Goal: Book appointment/travel/reservation

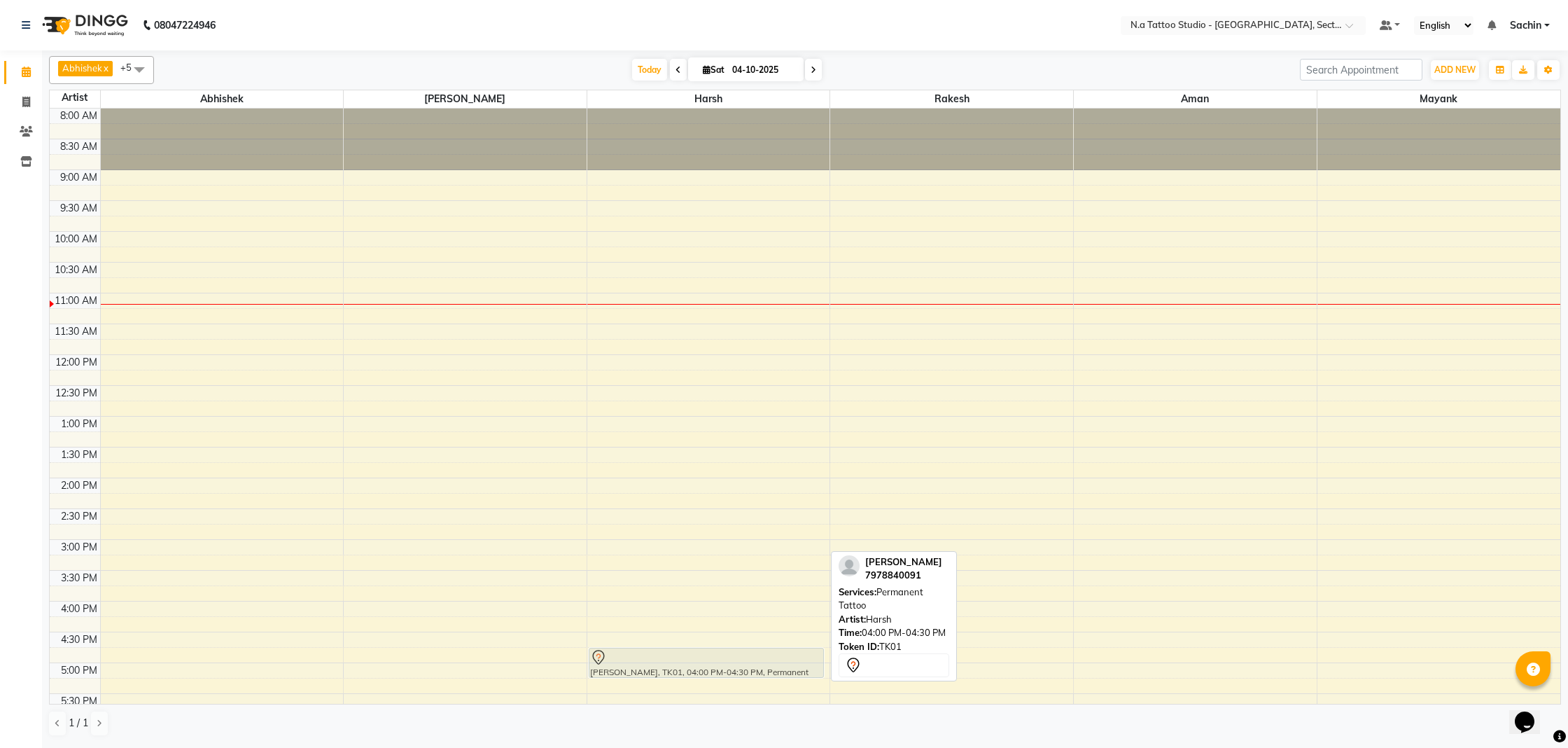
drag, startPoint x: 735, startPoint y: 616, endPoint x: 743, endPoint y: 662, distance: 46.7
click at [743, 662] on div "[PERSON_NAME], TK01, 04:00 PM-04:30 PM, Permanent Tattoo [PERSON_NAME], TK01, 0…" at bounding box center [709, 508] width 243 height 801
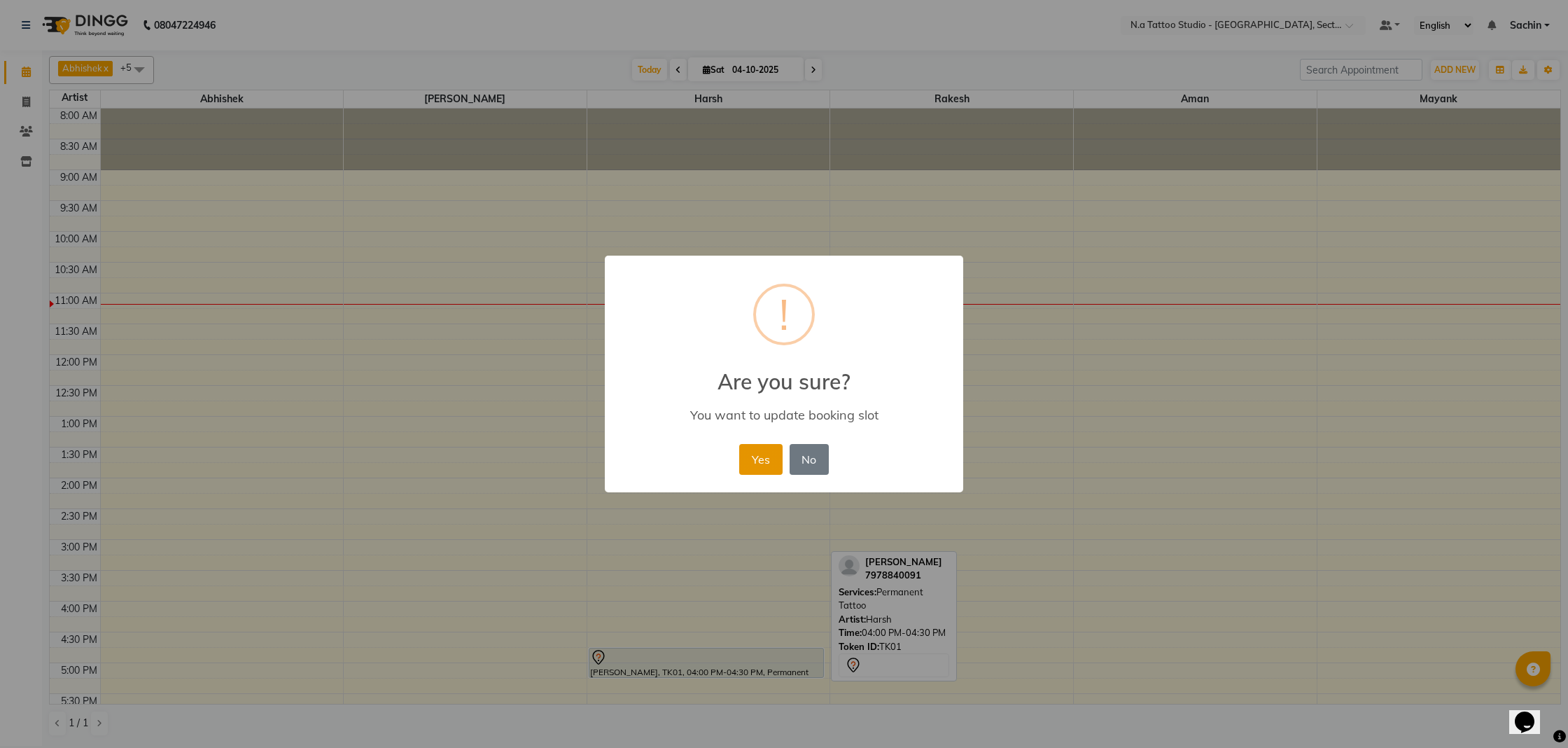
click at [751, 454] on button "Yes" at bounding box center [760, 459] width 42 height 30
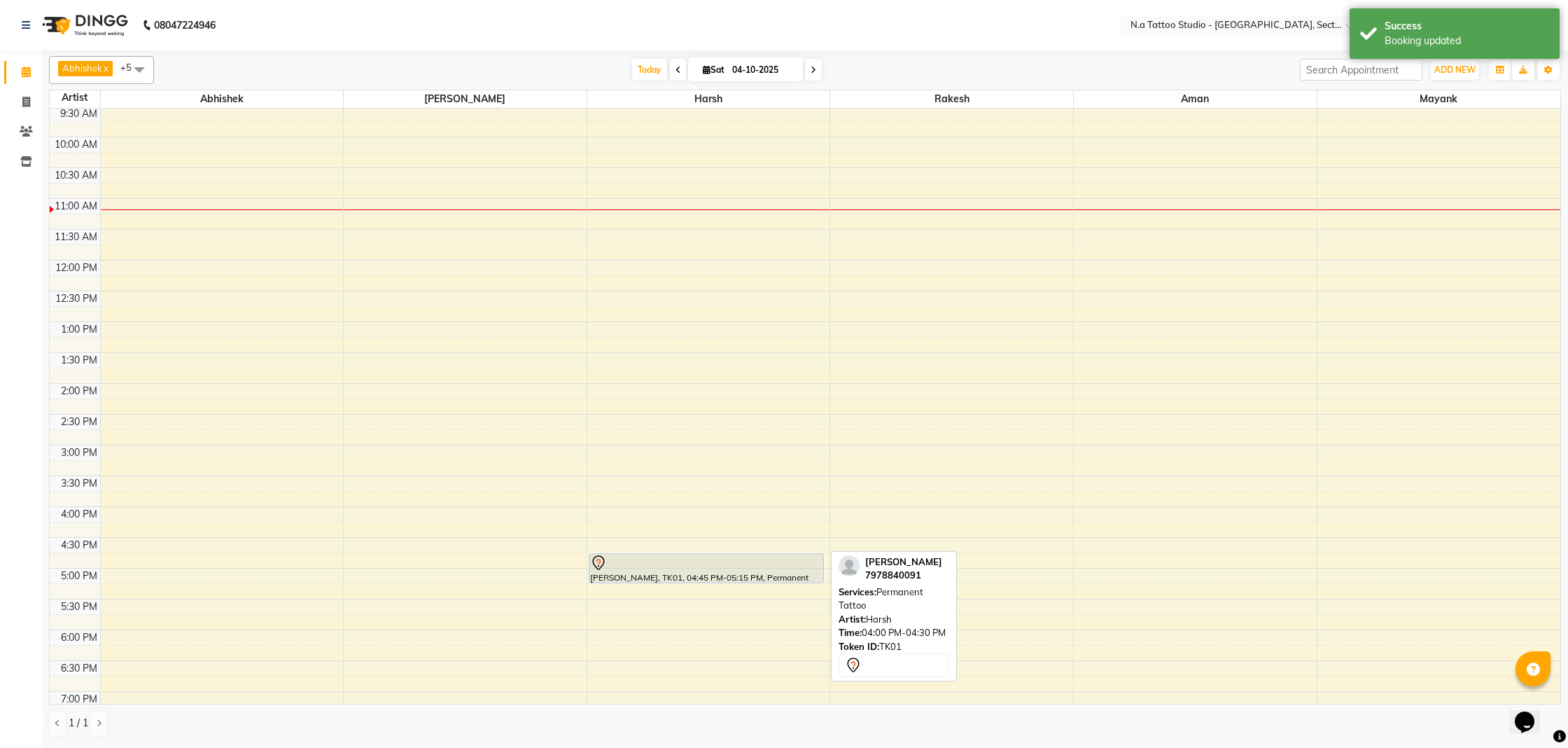
scroll to position [115, 0]
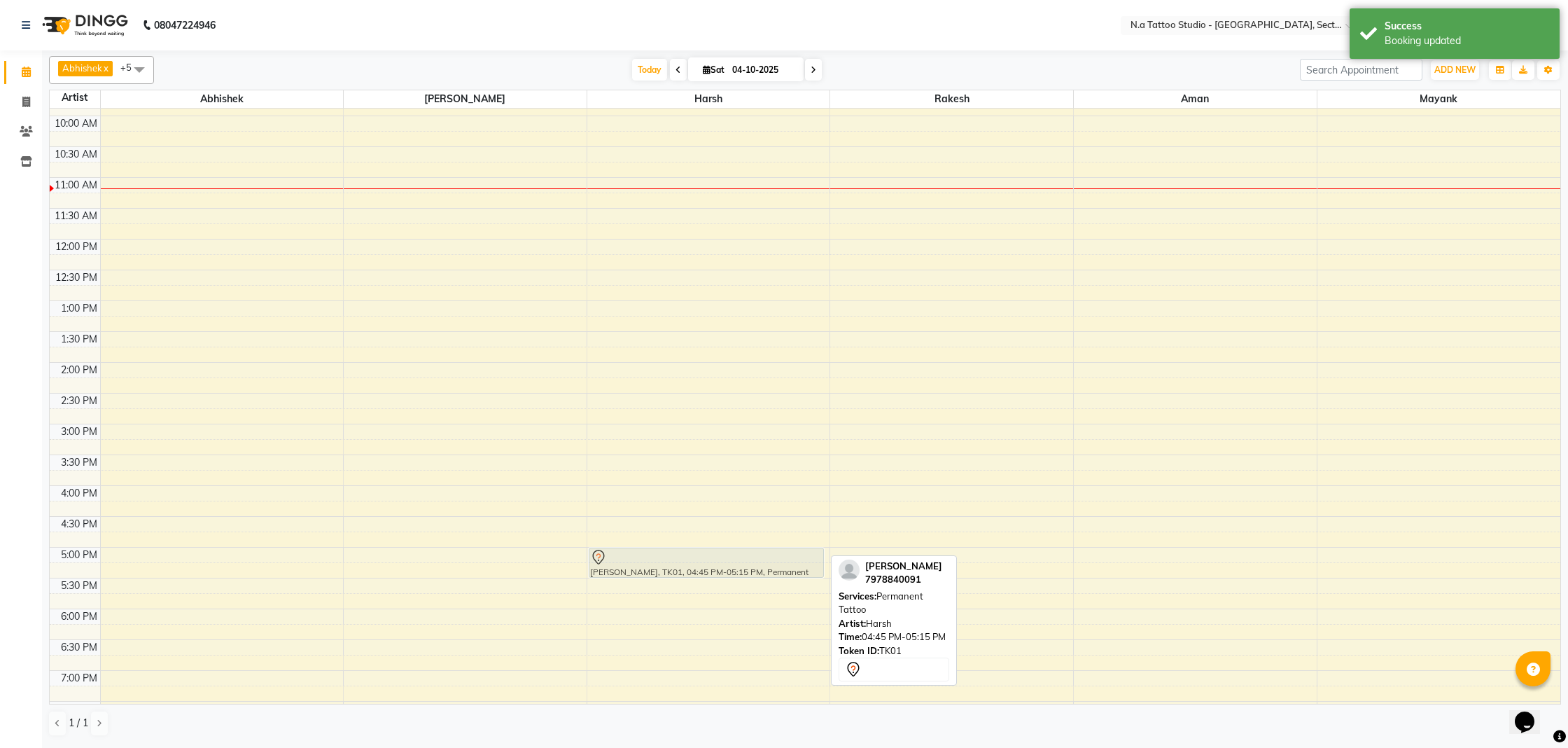
drag, startPoint x: 731, startPoint y: 547, endPoint x: 730, endPoint y: 563, distance: 16.0
click at [730, 563] on div "[PERSON_NAME], TK01, 04:45 PM-05:15 PM, Permanent Tattoo [PERSON_NAME], TK01, 0…" at bounding box center [709, 393] width 243 height 801
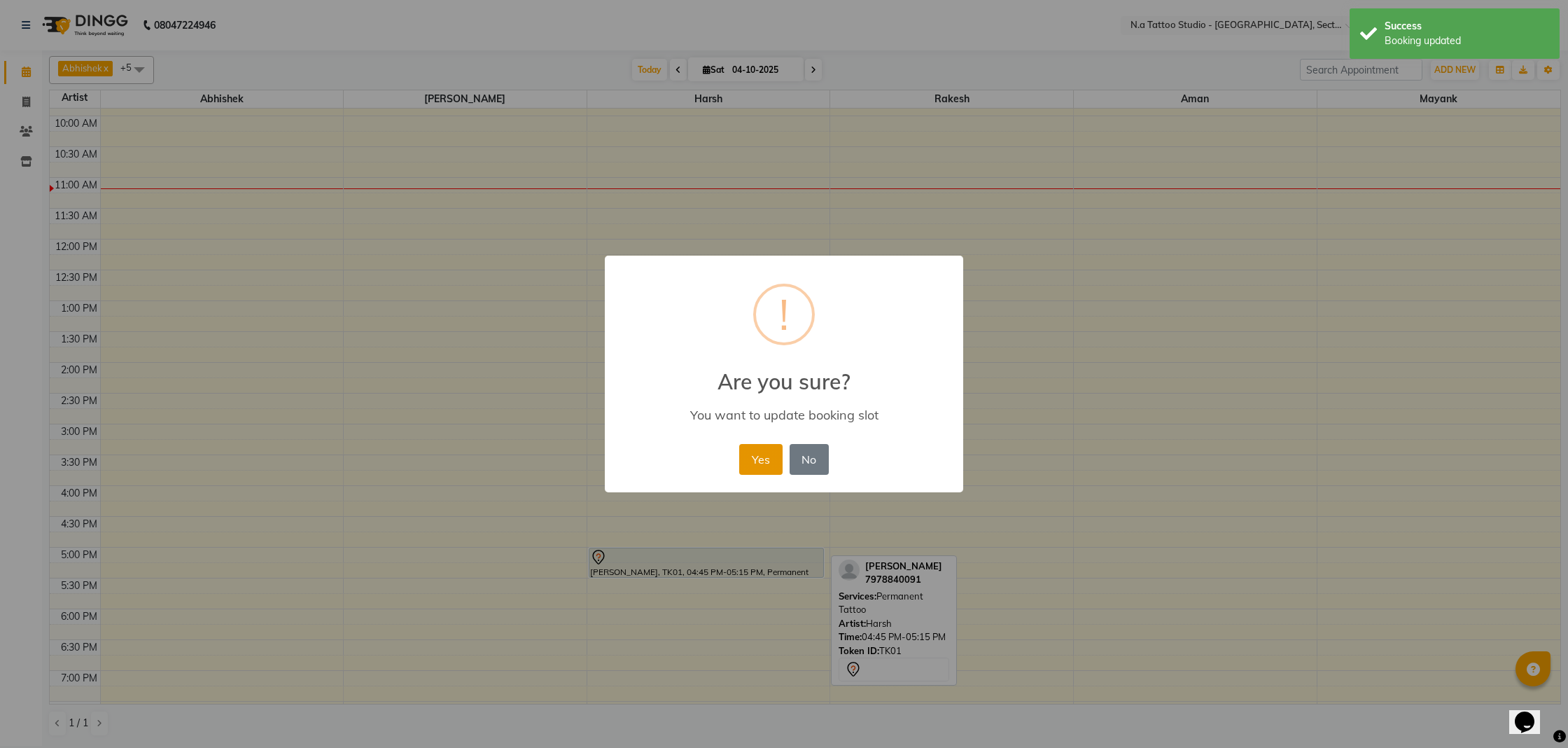
click at [758, 463] on button "Yes" at bounding box center [760, 459] width 42 height 30
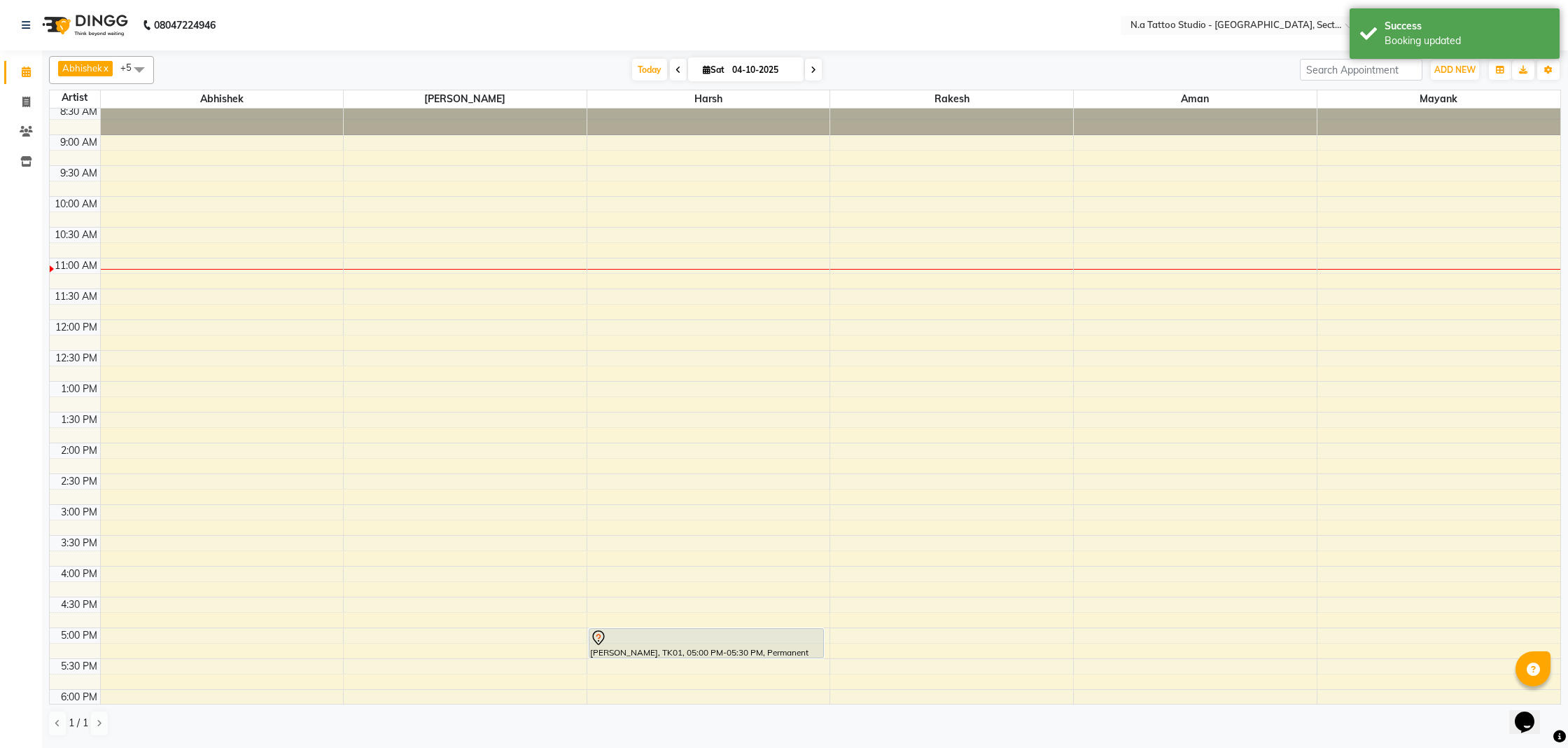
scroll to position [0, 0]
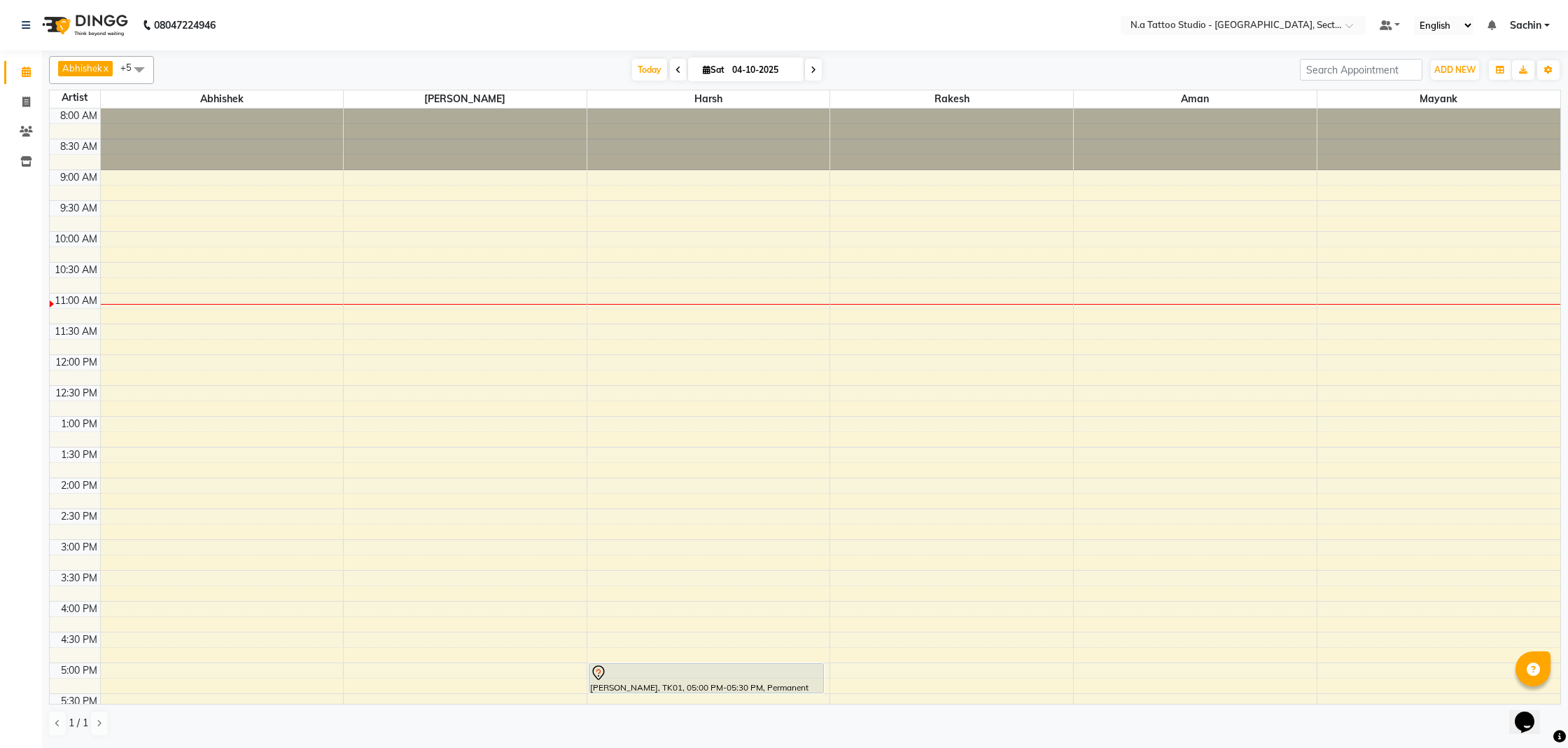
click at [701, 389] on div "8:00 AM 8:30 AM 9:00 AM 9:30 AM 10:00 AM 10:30 AM 11:00 AM 11:30 AM 12:00 PM 12…" at bounding box center [805, 508] width 1510 height 801
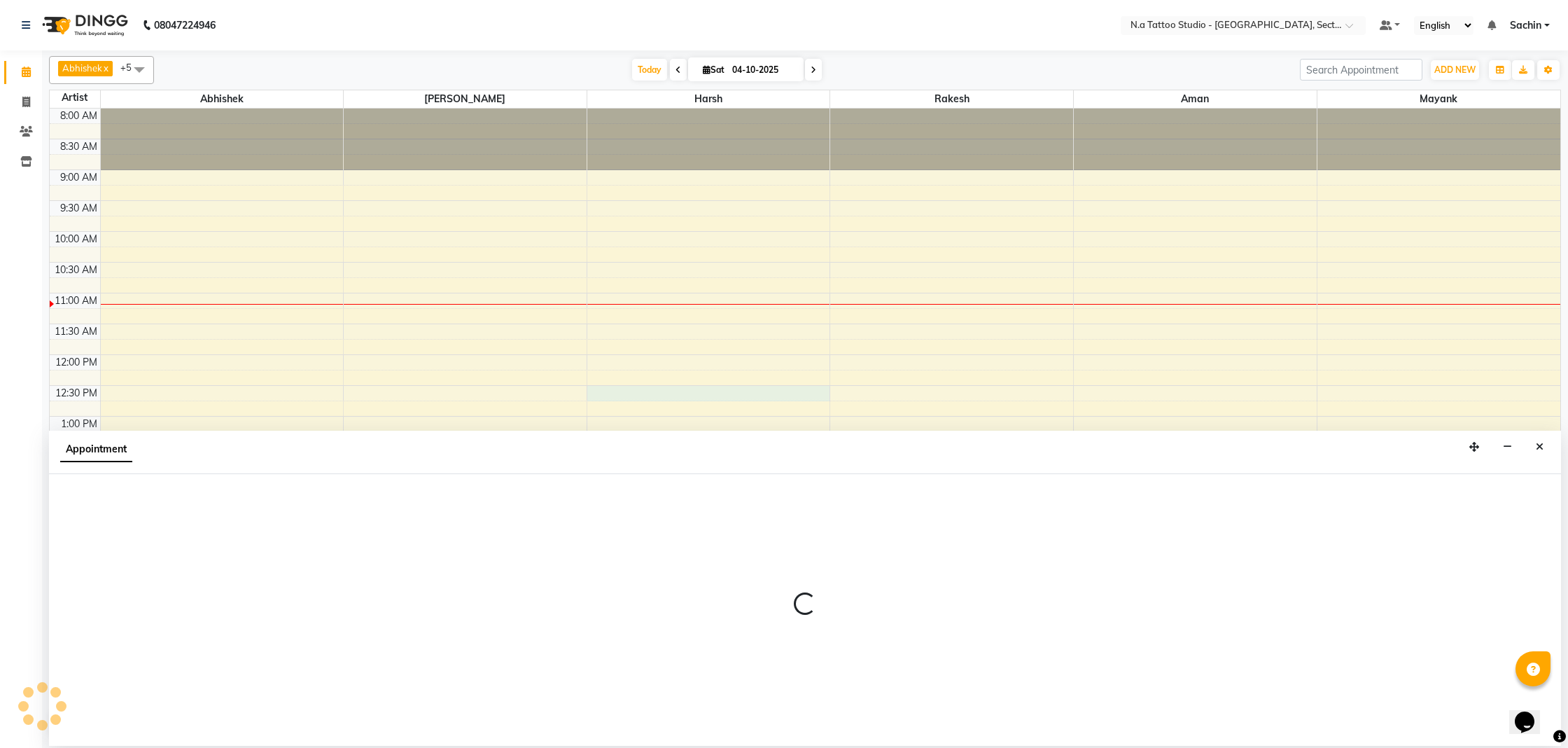
select select "74200"
select select "750"
select select "tentative"
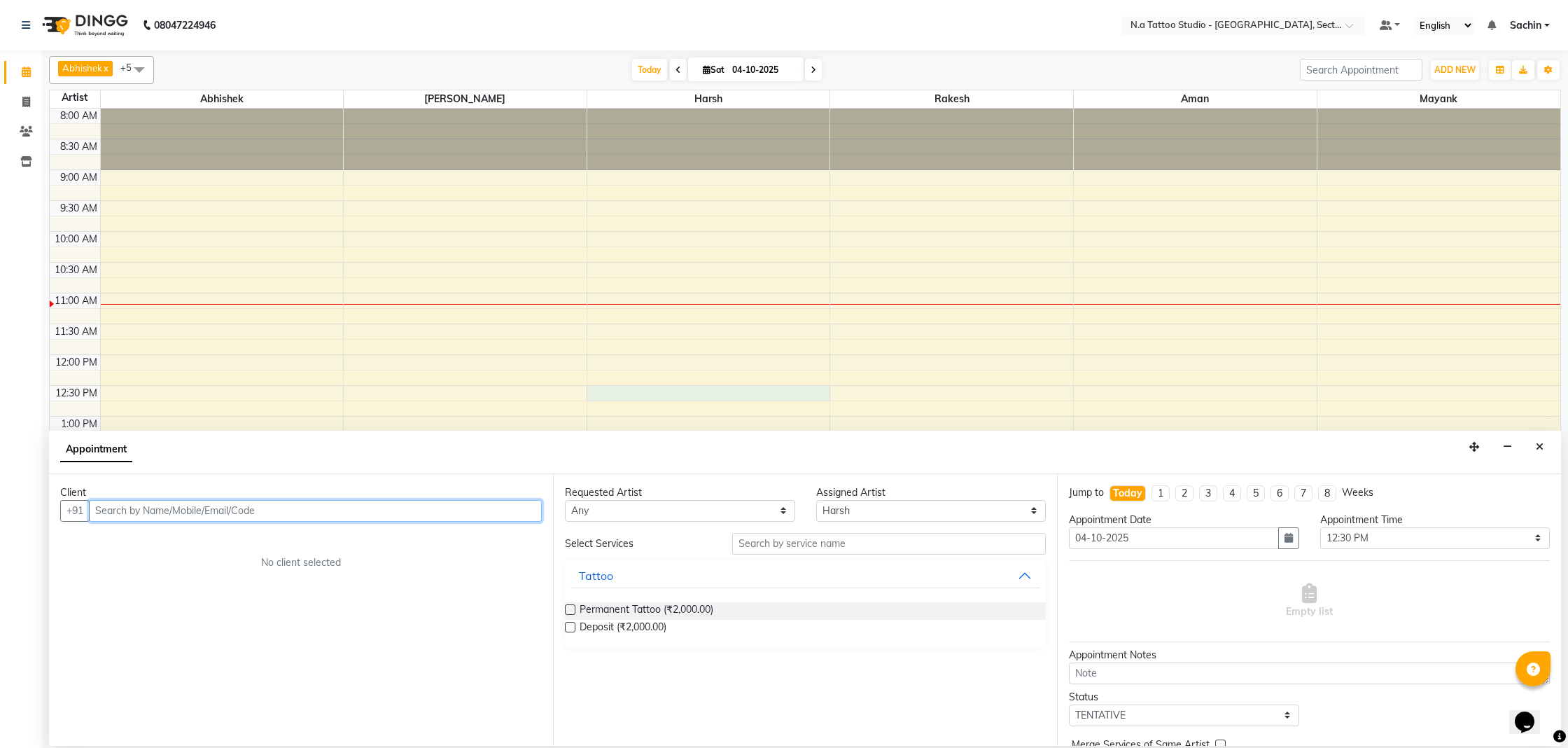
click at [1430, 420] on div "8:00 AM 8:30 AM 9:00 AM 9:30 AM 10:00 AM 10:30 AM 11:00 AM 11:30 AM 12:00 PM 12…" at bounding box center [805, 508] width 1510 height 801
click at [1538, 450] on icon "Close" at bounding box center [1539, 447] width 8 height 10
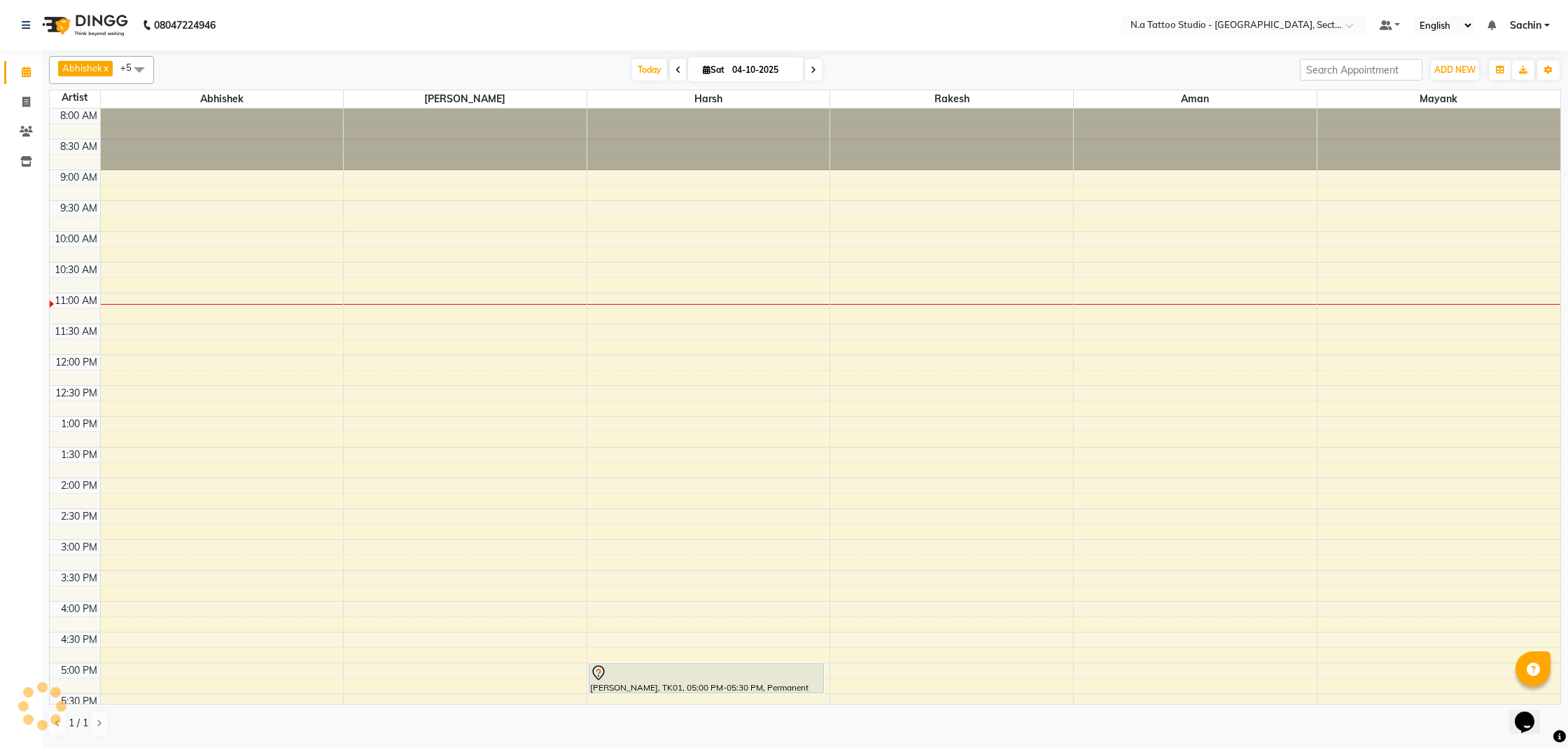
click at [1439, 426] on div "8:00 AM 8:30 AM 9:00 AM 9:30 AM 10:00 AM 10:30 AM 11:00 AM 11:30 AM 12:00 PM 12…" at bounding box center [805, 508] width 1510 height 801
select select "84973"
select select "780"
select select "tentative"
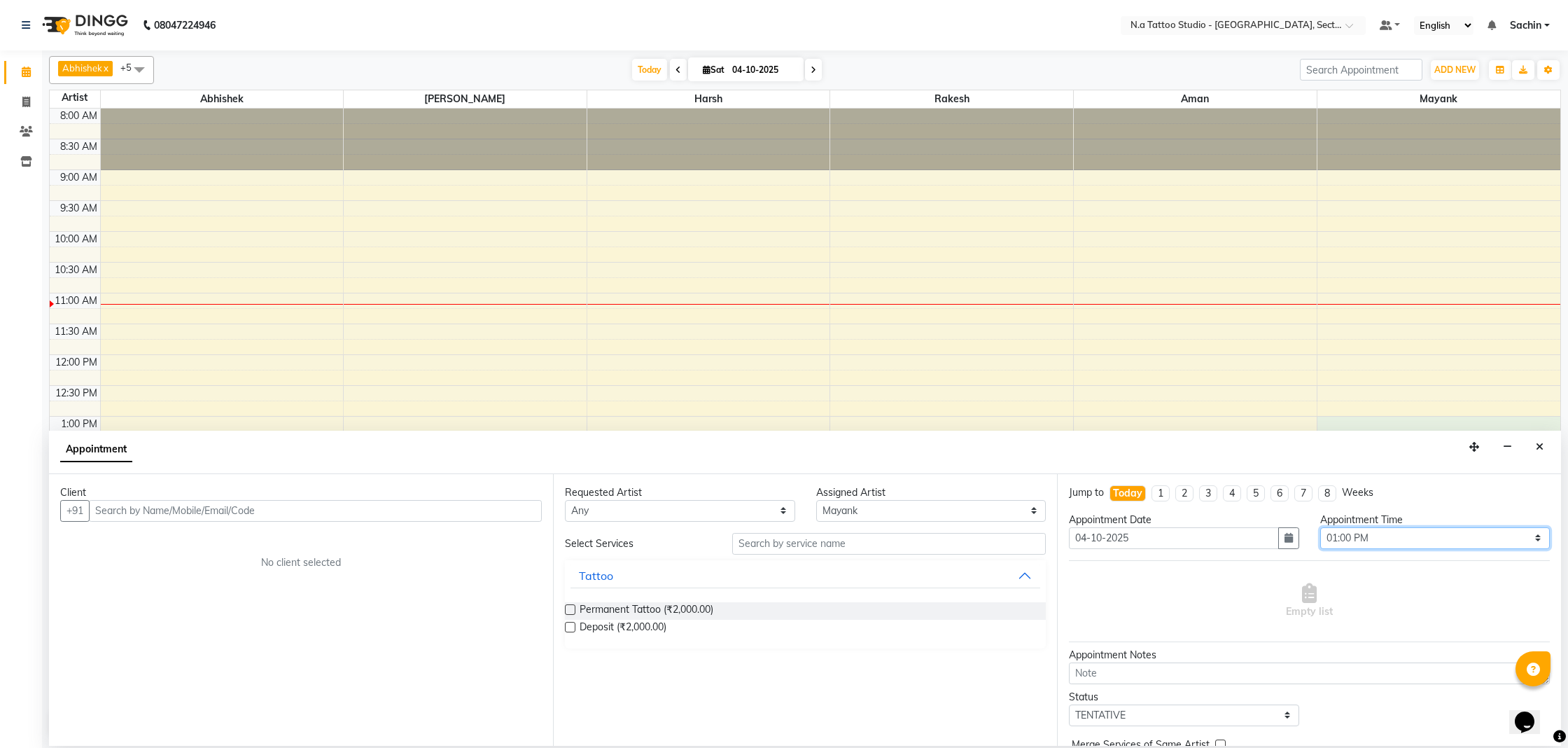
click at [1495, 539] on select "Select 09:00 AM 09:15 AM 09:30 AM 09:45 AM 10:00 AM 10:15 AM 10:30 AM 10:45 AM …" at bounding box center [1435, 538] width 230 height 22
select select "750"
click at [1320, 527] on select "Select 09:00 AM 09:15 AM 09:30 AM 09:45 AM 10:00 AM 10:15 AM 10:30 AM 10:45 AM …" at bounding box center [1435, 538] width 230 height 22
paste input "8882166300"
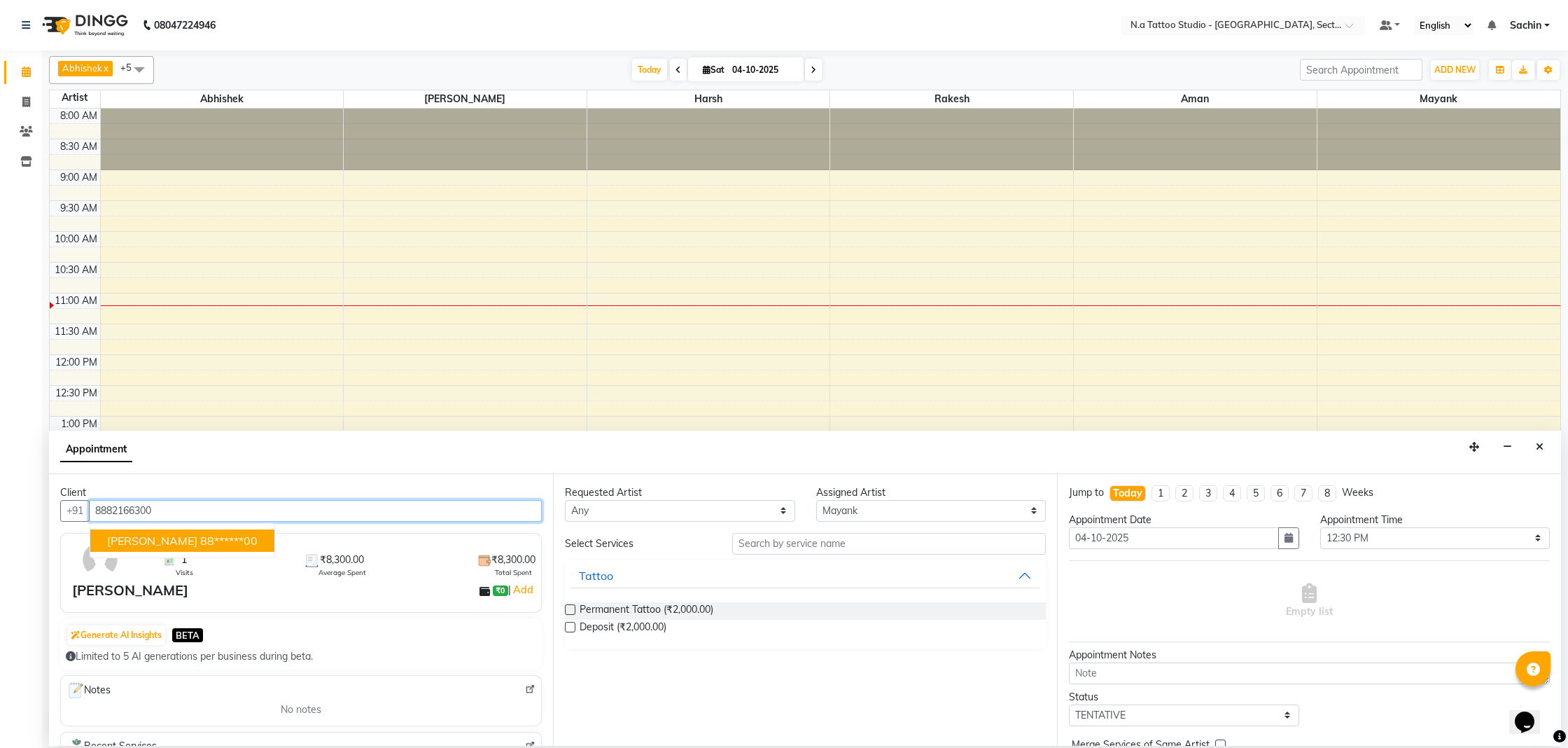
type input "8882166300"
click at [399, 481] on div "Client [PHONE_NUMBER] [PERSON_NAME] 88******00 1 Visits ₹8,300.00 Average Spent…" at bounding box center [301, 610] width 504 height 272
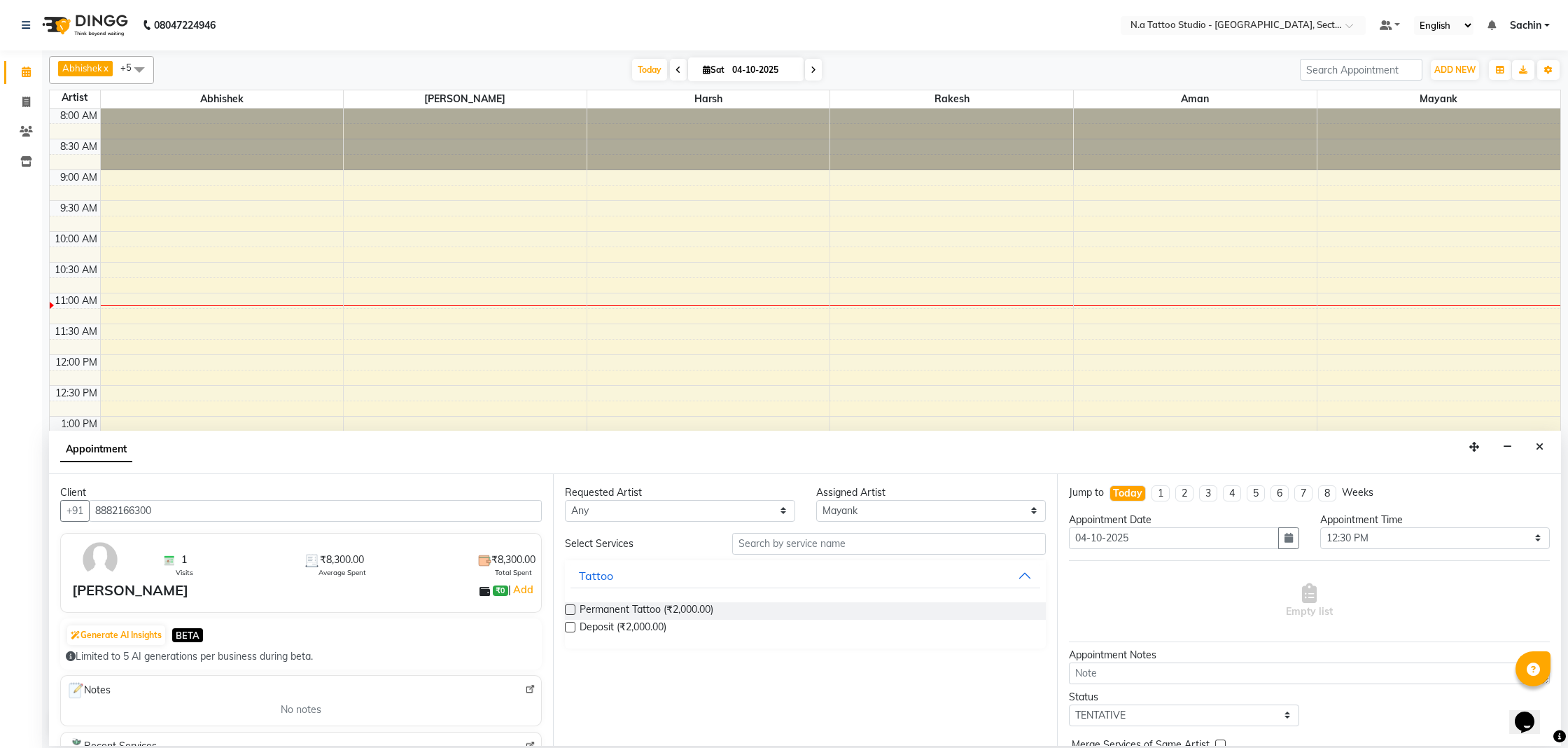
click at [575, 608] on div "Permanent Tattoo (₹2,000.00)" at bounding box center [805, 611] width 481 height 18
click at [566, 607] on label at bounding box center [570, 609] width 10 height 10
click at [566, 607] on input "checkbox" at bounding box center [569, 611] width 9 height 9
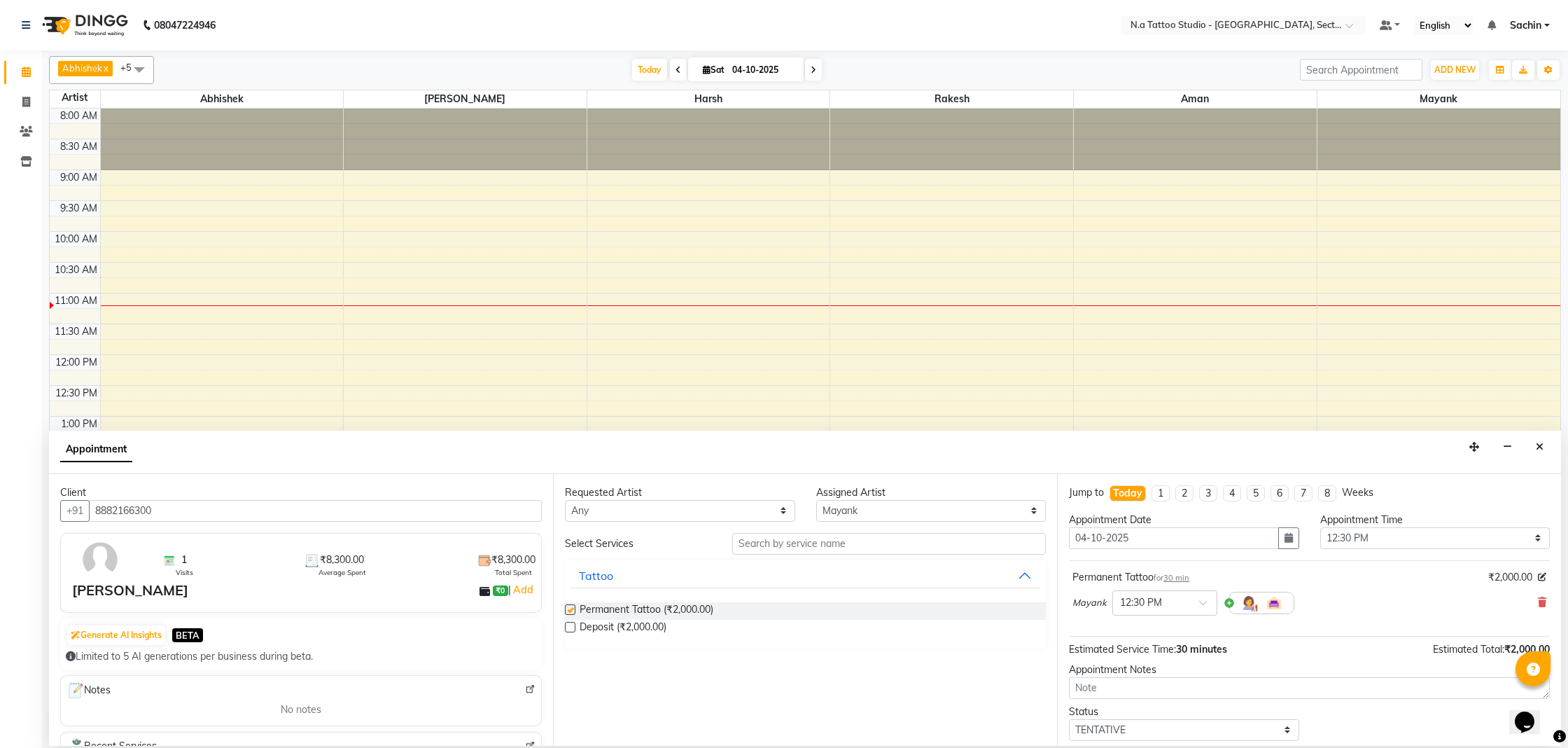
checkbox input "false"
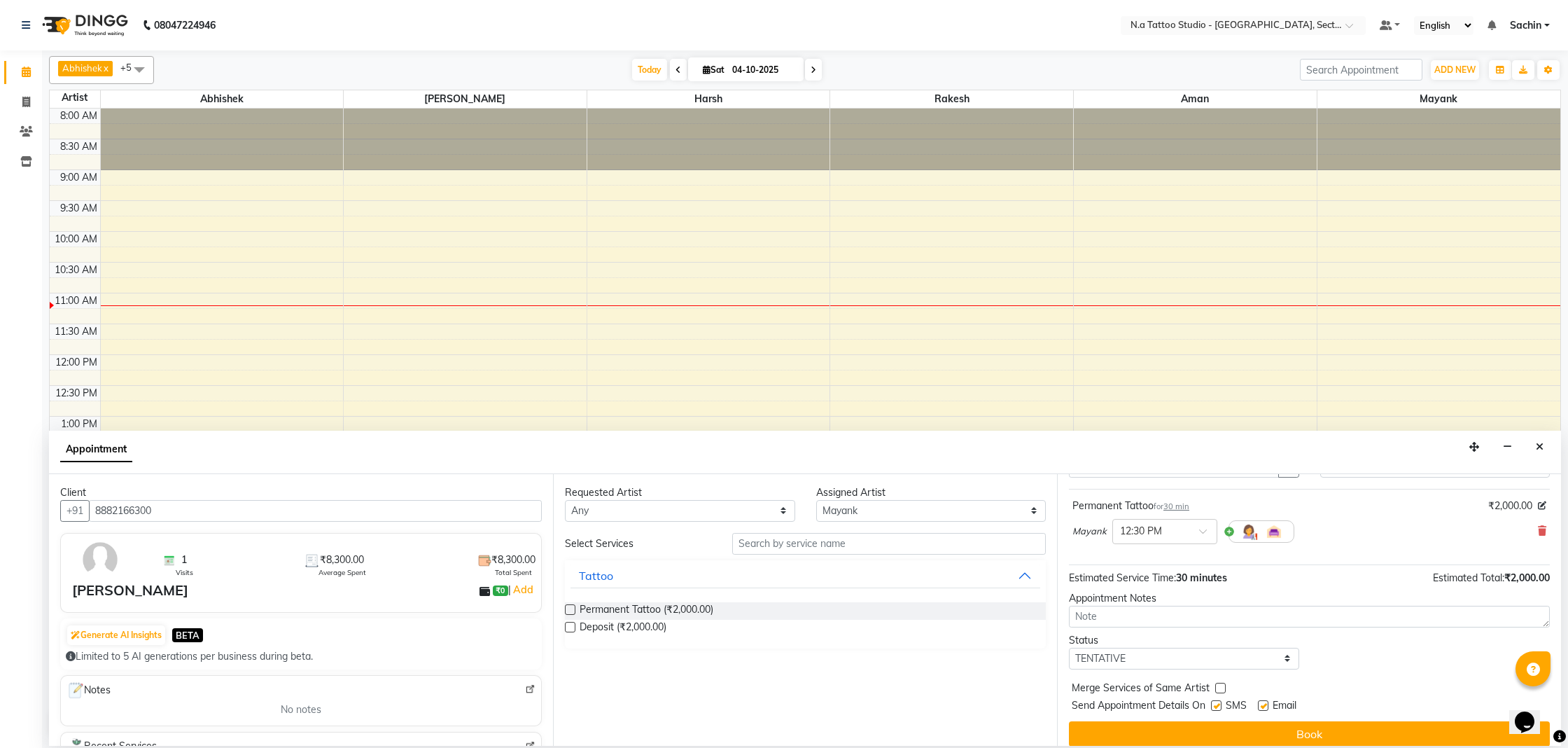
scroll to position [83, 0]
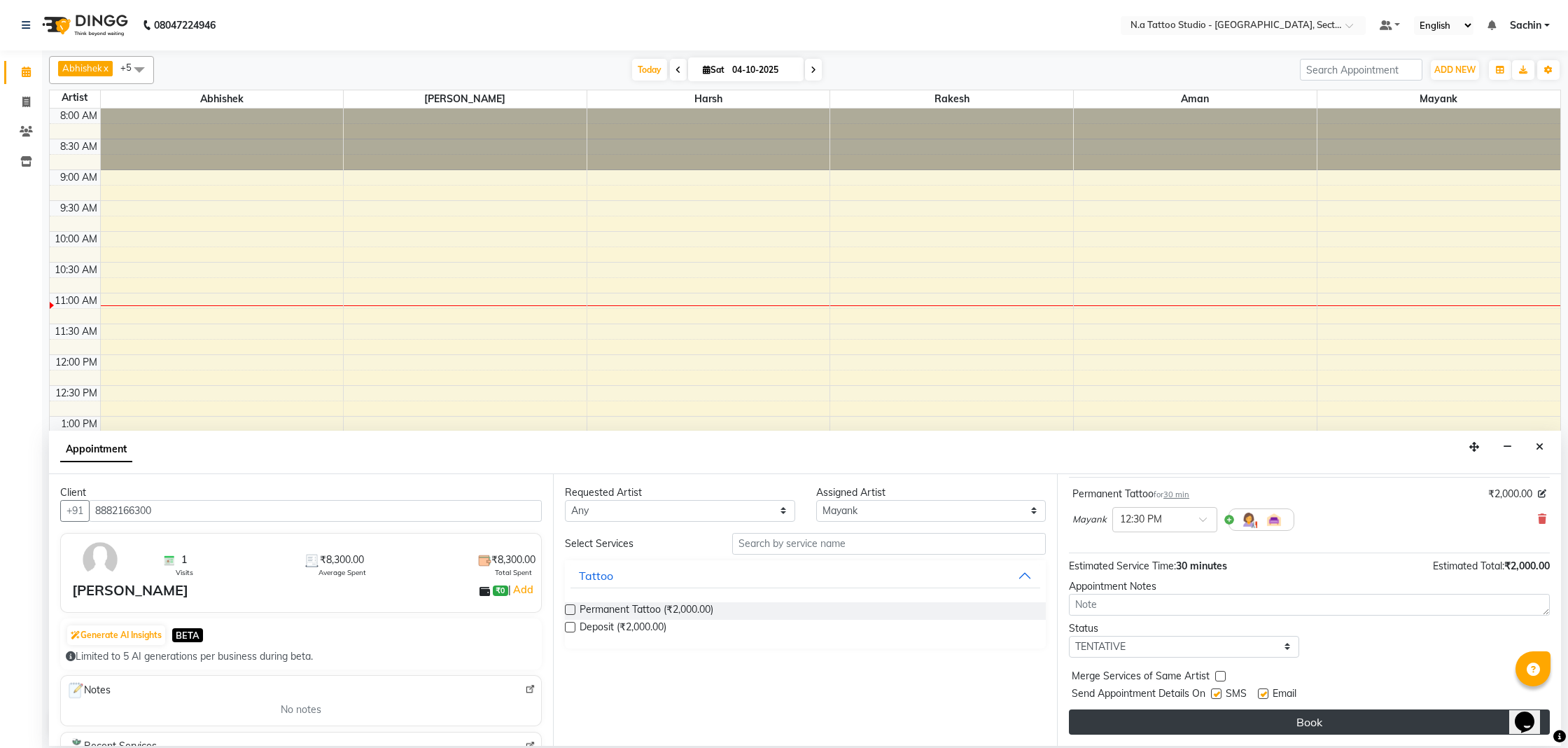
click at [1371, 716] on button "Book" at bounding box center [1309, 722] width 481 height 25
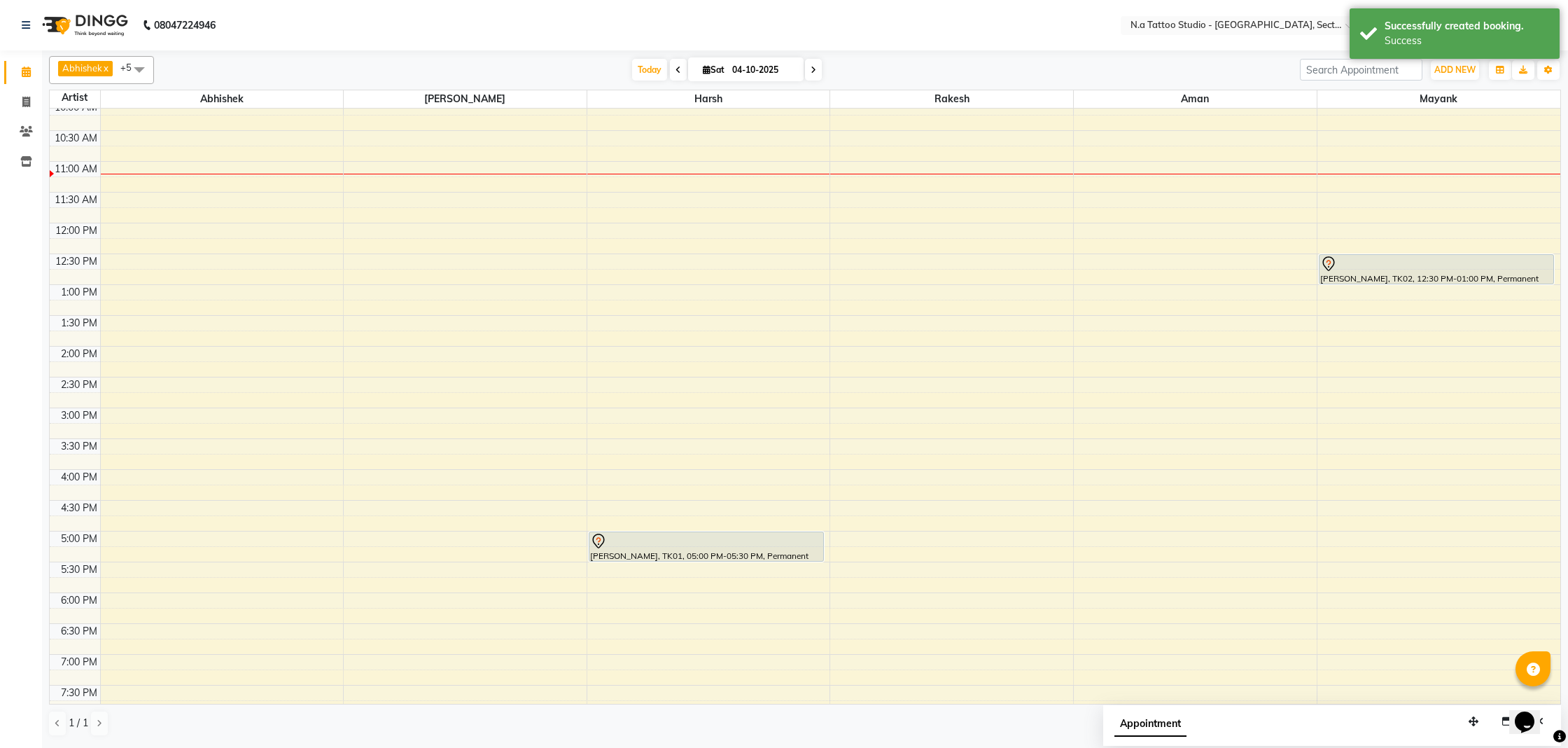
scroll to position [137, 0]
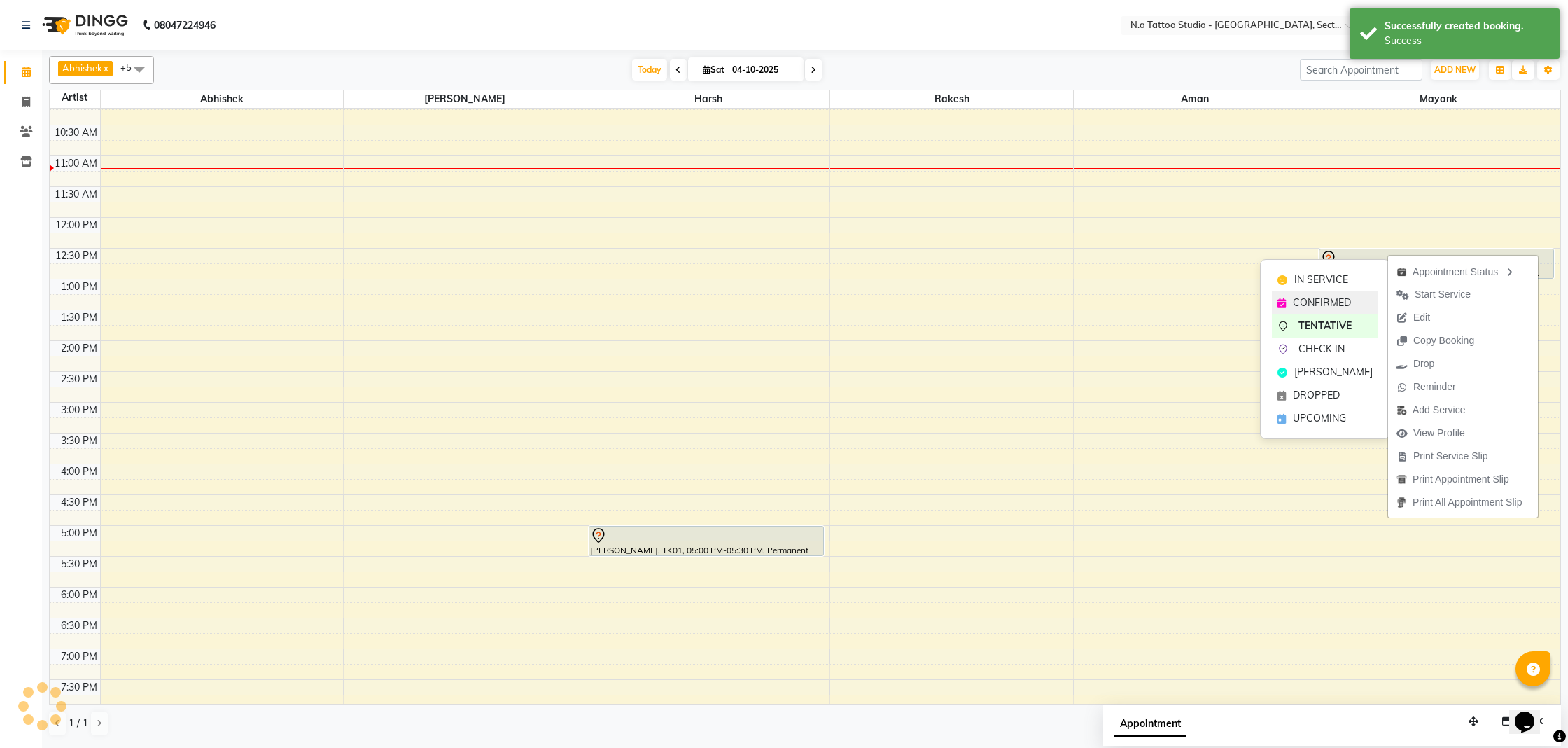
click at [1338, 308] on span "CONFIRMED" at bounding box center [1322, 302] width 58 height 14
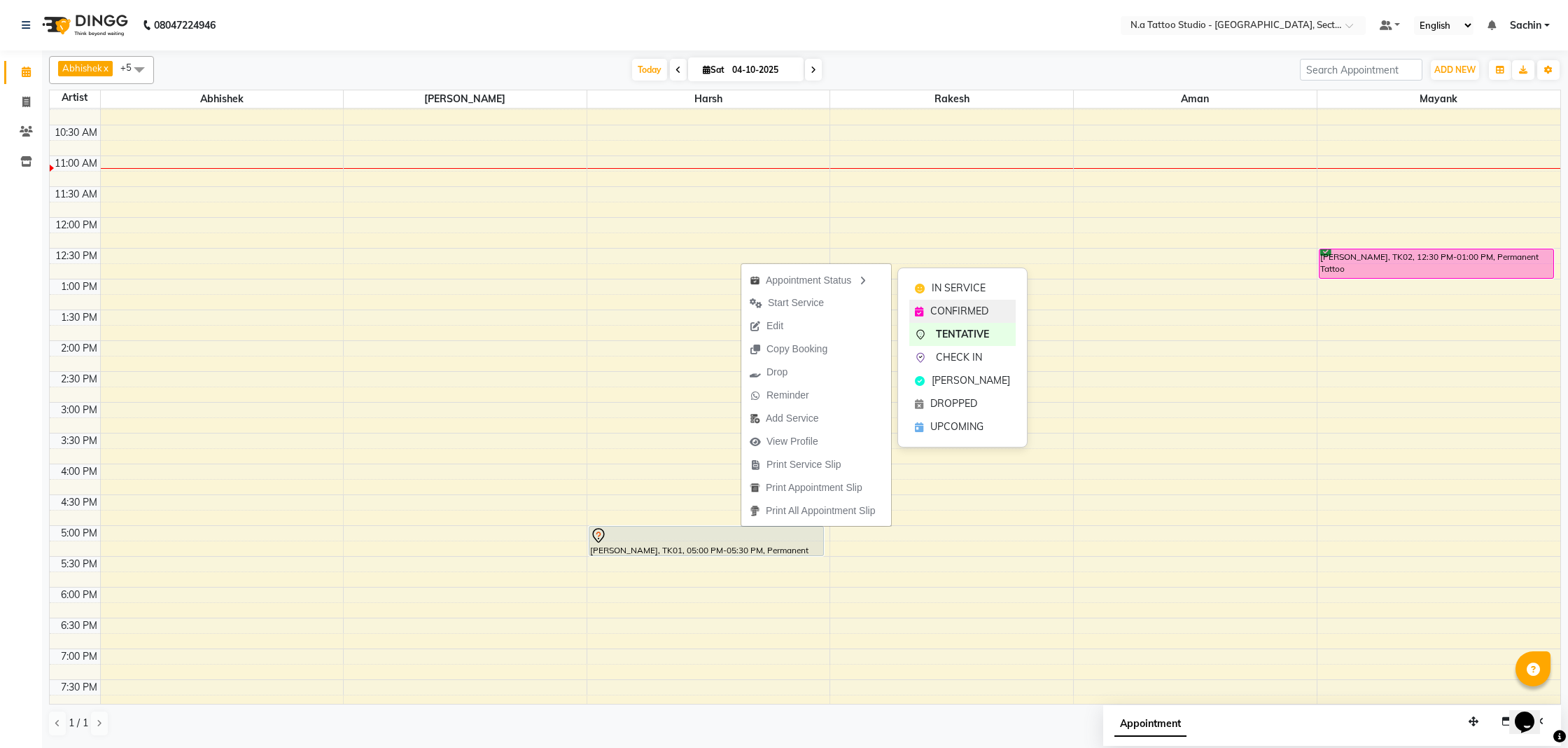
click at [929, 308] on div "CONFIRMED" at bounding box center [963, 311] width 107 height 23
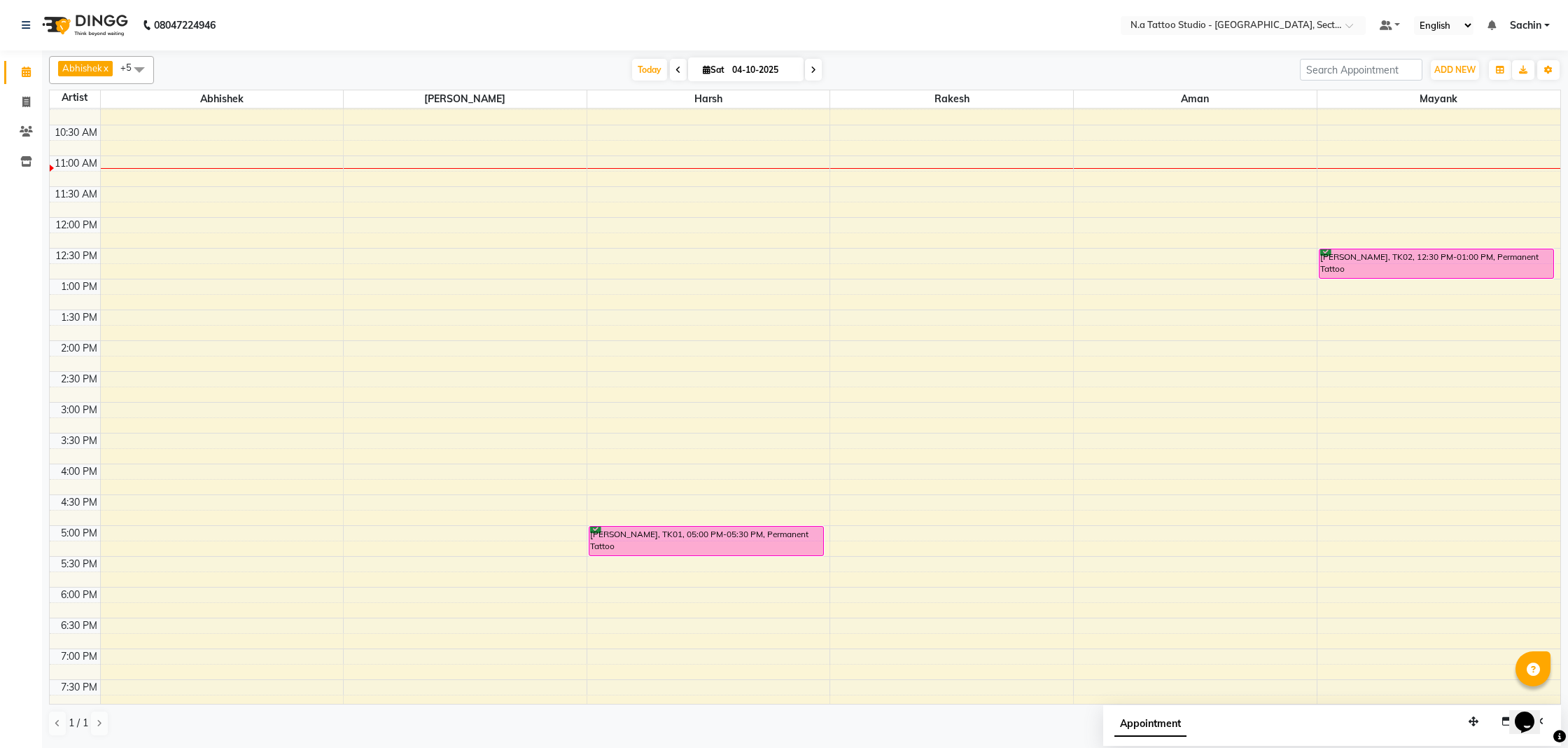
scroll to position [0, 0]
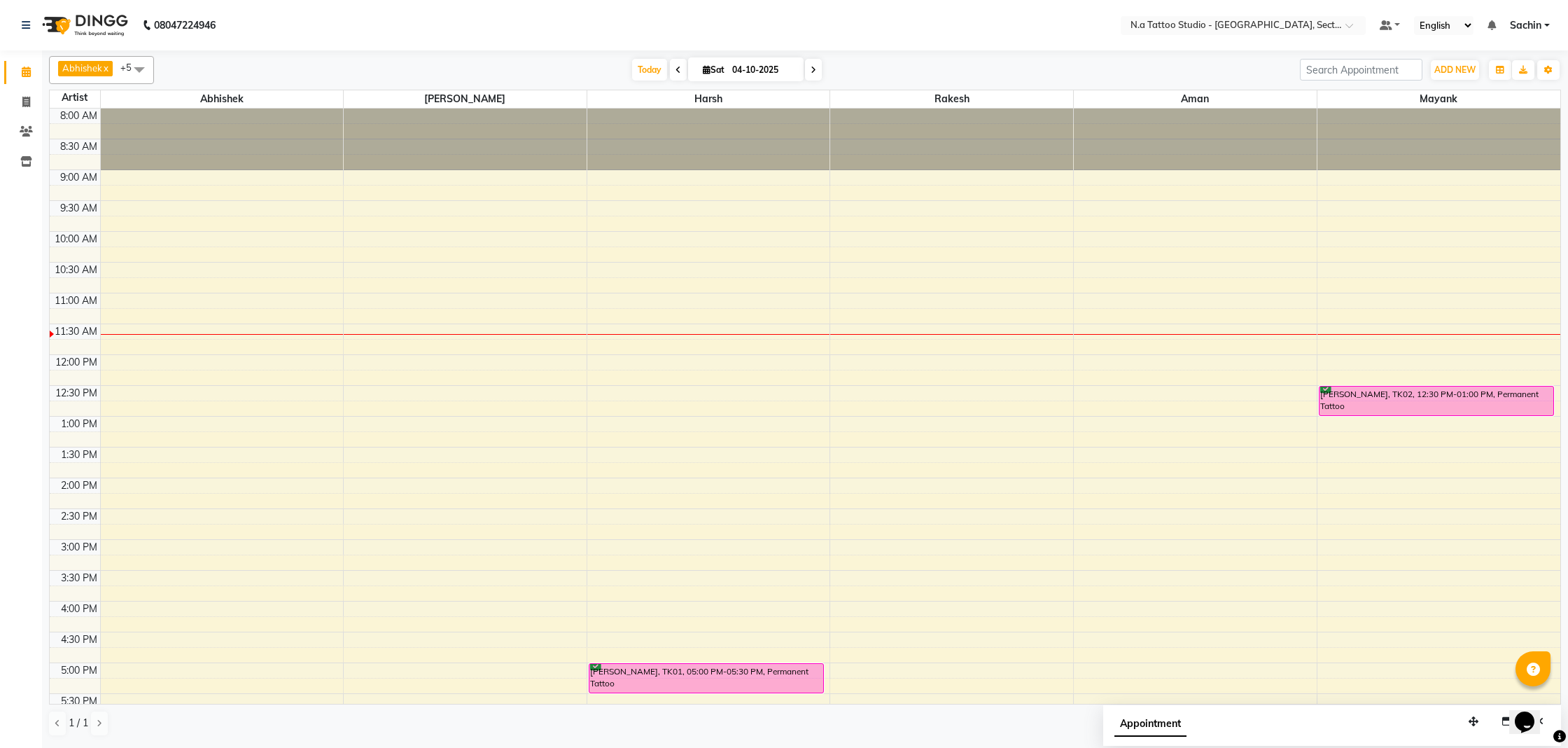
click at [809, 76] on span at bounding box center [814, 69] width 17 height 22
type input "05-10-2025"
